Goal: Find specific page/section: Find specific page/section

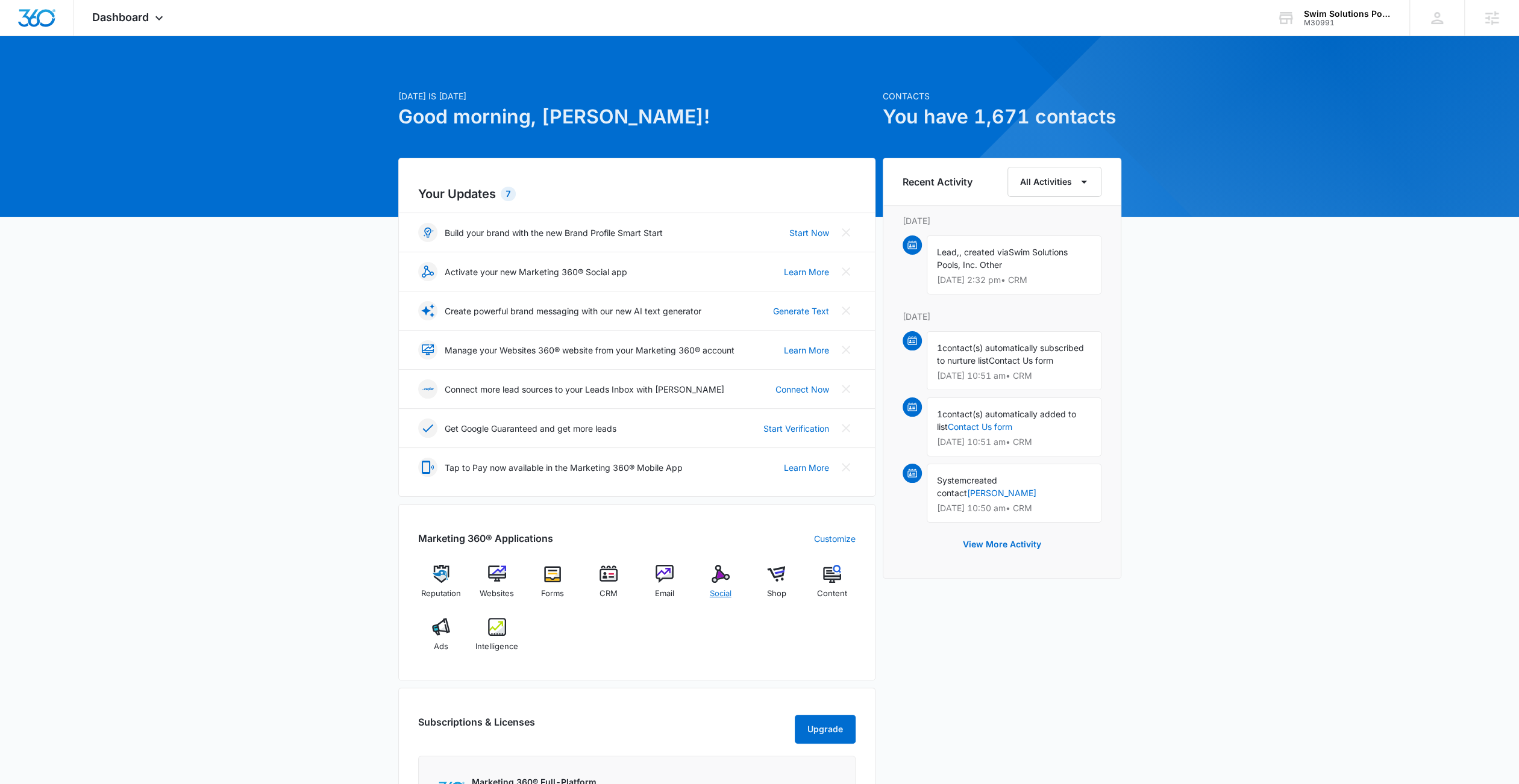
click at [716, 585] on div "Social" at bounding box center [720, 586] width 46 height 43
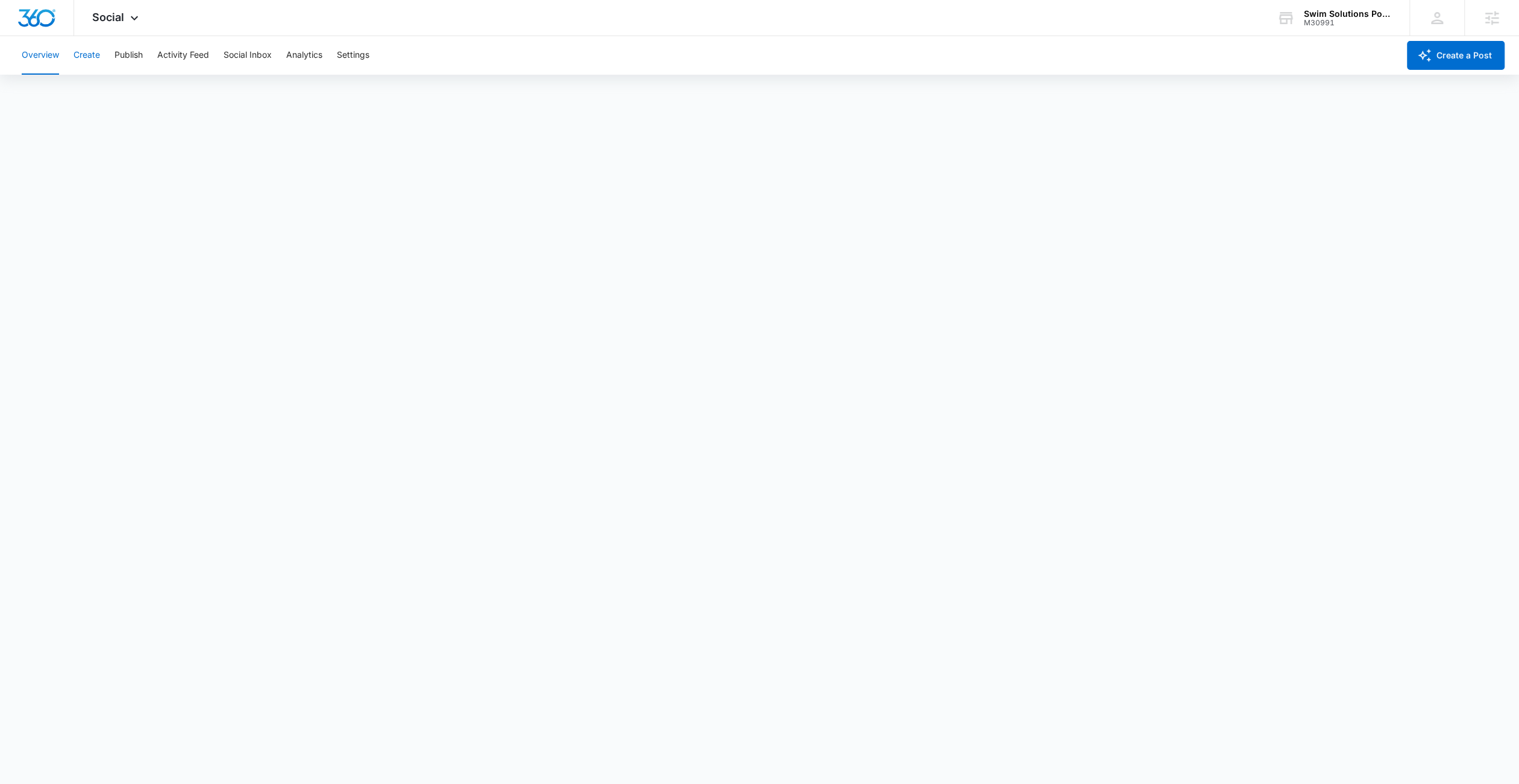
click at [98, 56] on button "Create" at bounding box center [87, 55] width 27 height 38
click at [132, 104] on button "Approvals" at bounding box center [118, 92] width 41 height 34
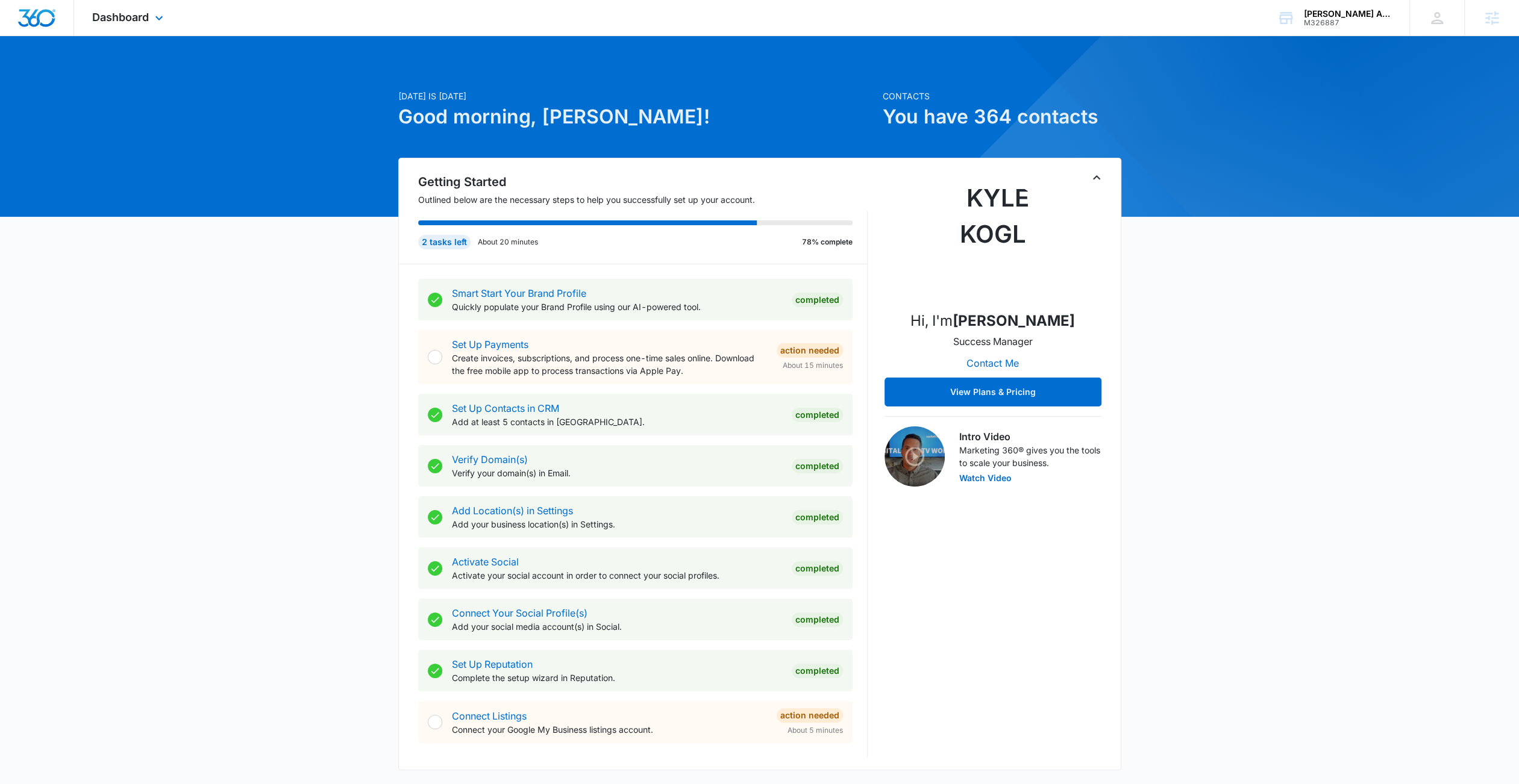
click at [99, 6] on div "Dashboard Apps Reputation Websites Forms CRM Email Social Content Ads Intellige…" at bounding box center [129, 17] width 110 height 36
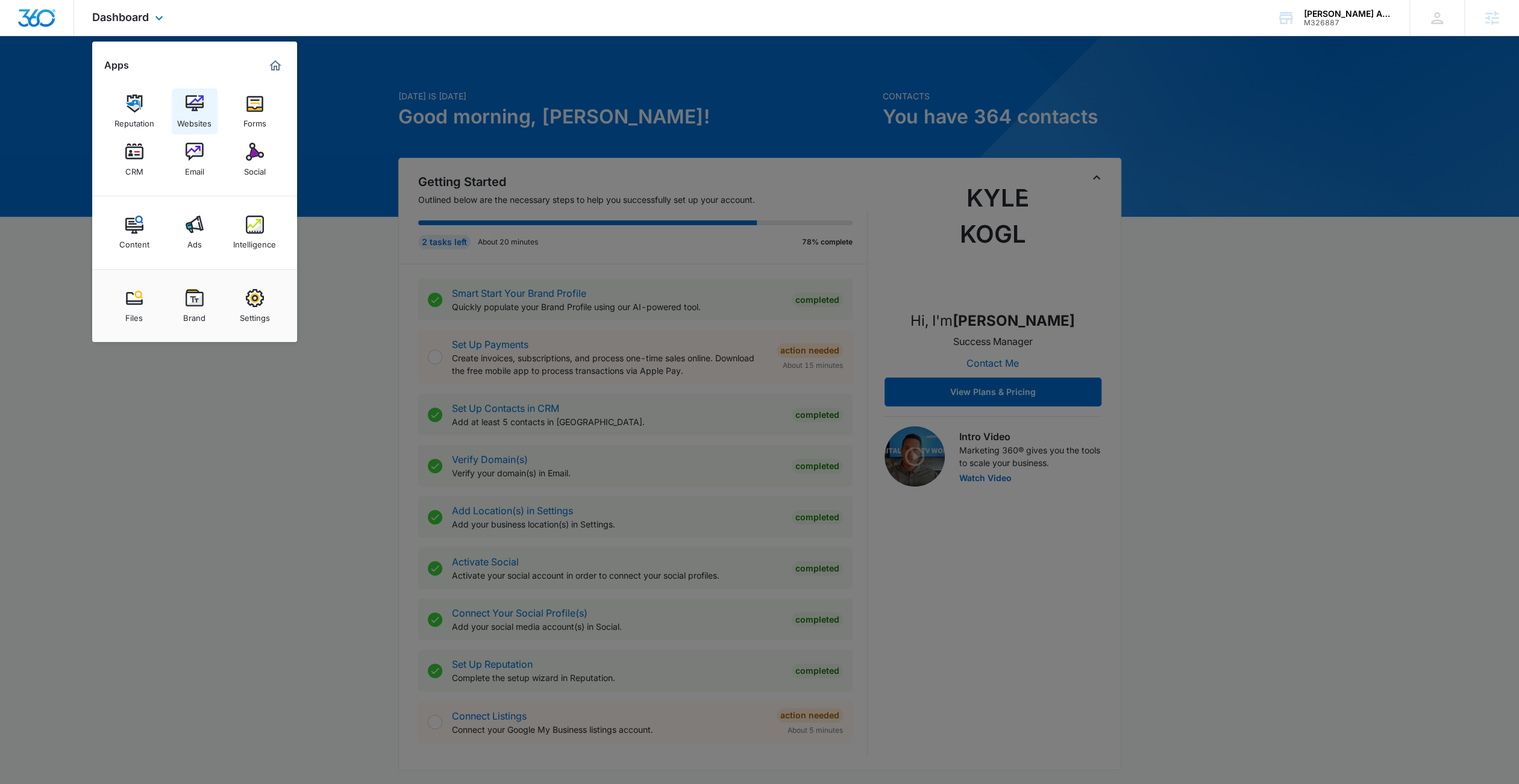
click at [192, 118] on div "Websites" at bounding box center [194, 120] width 34 height 15
